Goal: Navigation & Orientation: Find specific page/section

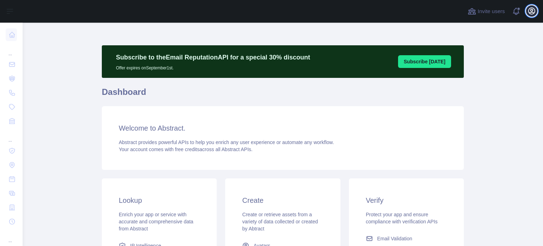
click at [527, 11] on button "Open user menu" at bounding box center [531, 10] width 11 height 11
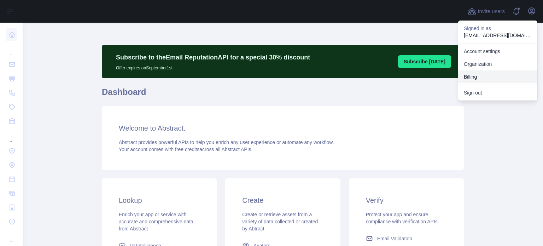
click at [473, 75] on button "Billing" at bounding box center [497, 76] width 79 height 13
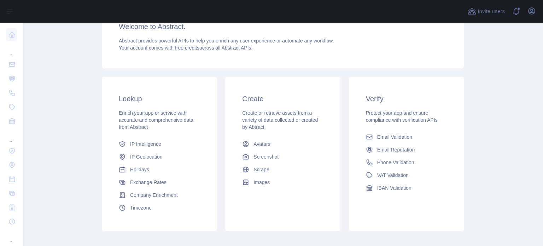
scroll to position [139, 0]
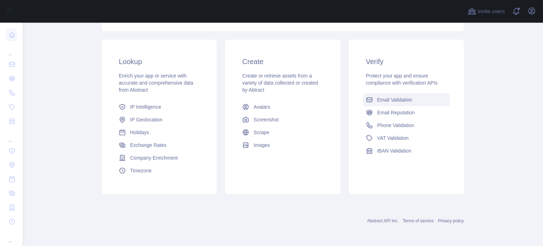
click at [392, 102] on span "Email Validation" at bounding box center [394, 99] width 35 height 7
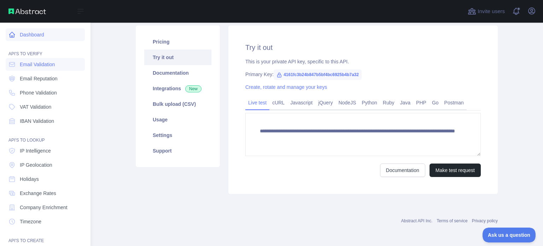
click at [28, 38] on link "Dashboard" at bounding box center [45, 34] width 79 height 13
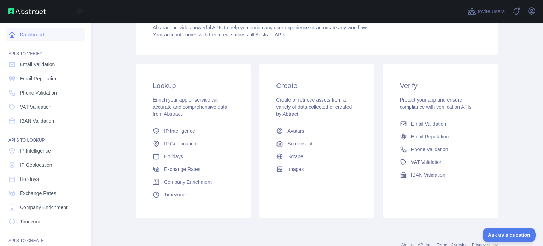
scroll to position [139, 0]
